Goal: Information Seeking & Learning: Find specific fact

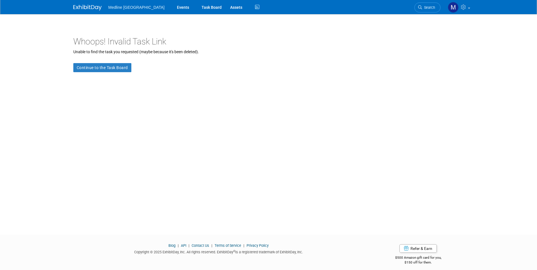
click at [89, 7] on img at bounding box center [87, 8] width 28 height 6
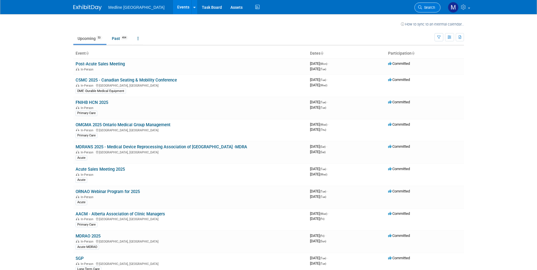
click at [430, 8] on span "Search" at bounding box center [428, 7] width 13 height 4
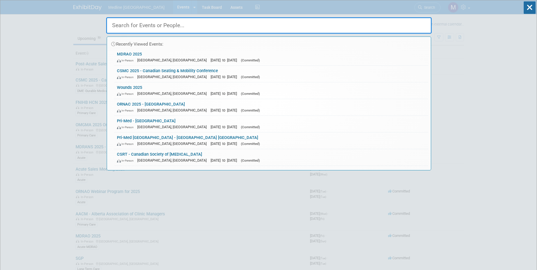
paste input "RQRA conference"
type input "RQRA conference"
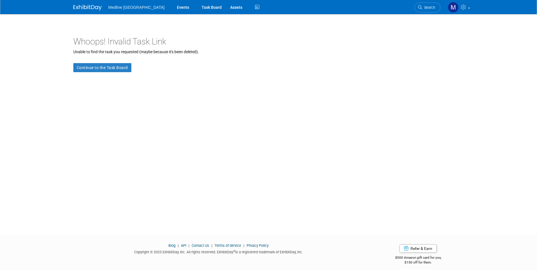
click at [83, 7] on img at bounding box center [87, 8] width 28 height 6
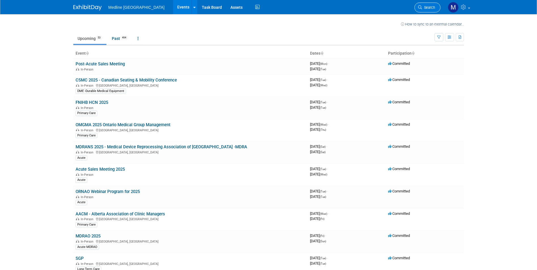
click at [423, 7] on span "Search" at bounding box center [428, 7] width 13 height 4
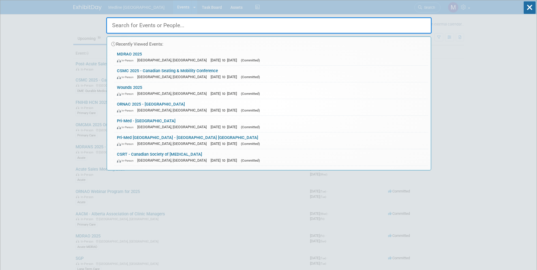
paste input "Congrès 2024 du RQRA"
type input "Congrès 2024 du RQRA"
